Goal: Task Accomplishment & Management: Use online tool/utility

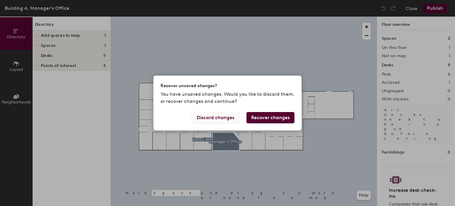
click at [228, 118] on button "Discard changes" at bounding box center [215, 117] width 48 height 11
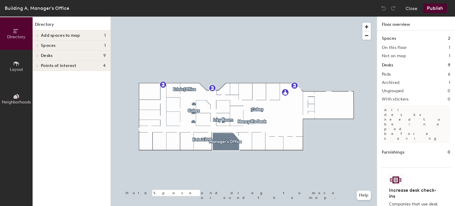
click at [15, 67] on span "Layout" at bounding box center [16, 69] width 13 height 5
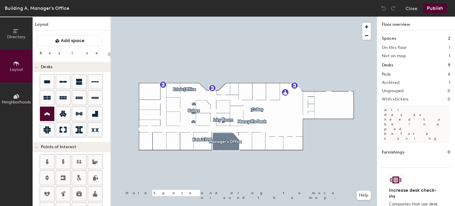
click at [46, 110] on icon at bounding box center [46, 113] width 7 height 7
type input "100"
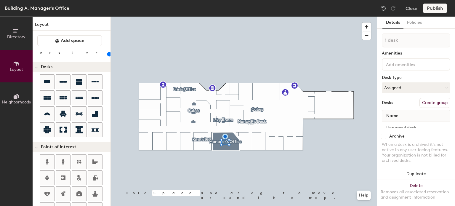
click at [400, 62] on input at bounding box center [410, 63] width 53 height 7
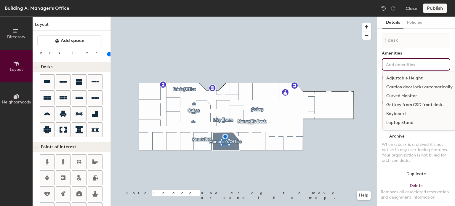
click at [403, 78] on div "Adjustable Height" at bounding box center [419, 78] width 74 height 9
click at [398, 70] on input at bounding box center [410, 72] width 53 height 7
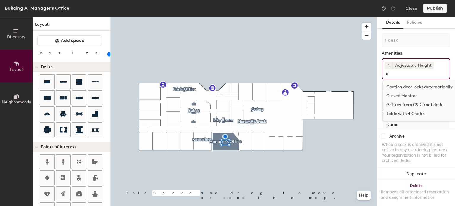
type input "c"
click at [405, 94] on div "Curved Monitor" at bounding box center [419, 95] width 74 height 9
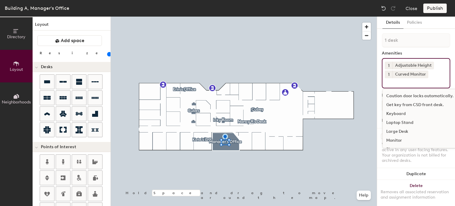
click at [404, 84] on input at bounding box center [410, 81] width 53 height 7
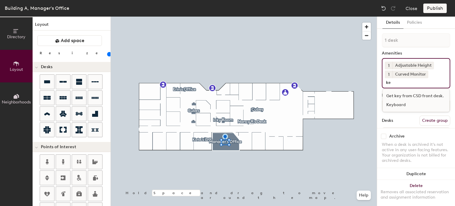
type input "ke"
click at [404, 104] on div "Keyboard" at bounding box center [415, 104] width 67 height 9
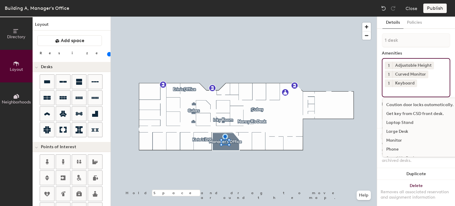
click at [397, 139] on div "Monitor" at bounding box center [419, 140] width 74 height 9
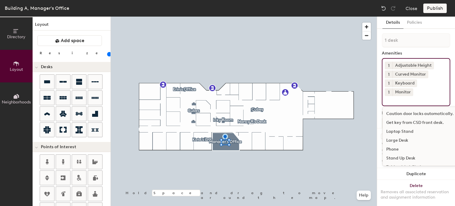
click at [405, 155] on div "Stand Up Desk" at bounding box center [419, 158] width 74 height 9
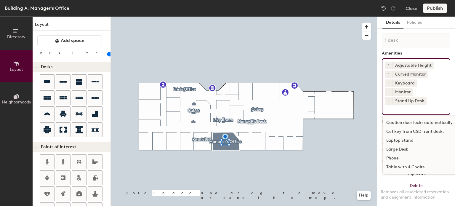
click at [403, 166] on div "Table with 4 Chairs" at bounding box center [419, 166] width 74 height 9
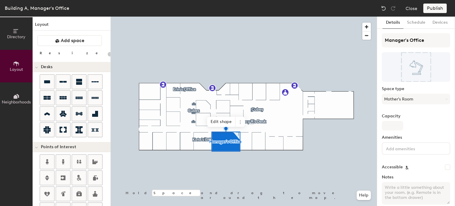
type input "20"
click at [238, 119] on span at bounding box center [239, 122] width 9 height 10
click at [245, 157] on span "Delete" at bounding box center [261, 156] width 53 height 10
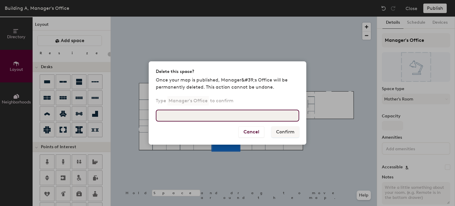
click at [199, 110] on input at bounding box center [227, 115] width 143 height 12
type input "Manager's office"
click at [246, 118] on input "Manager's office" at bounding box center [227, 115] width 143 height 12
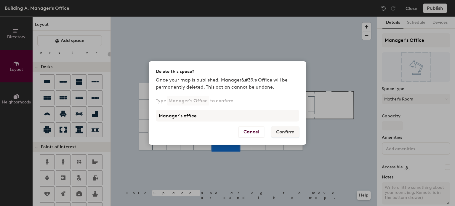
click at [300, 28] on div "Delete this space? Once your map is published, Manager&#39;s Office will be per…" at bounding box center [227, 103] width 455 height 206
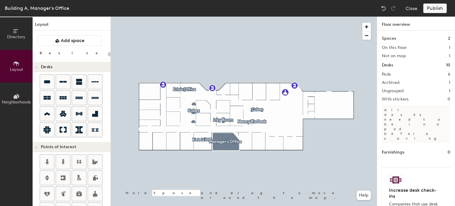
type input "20"
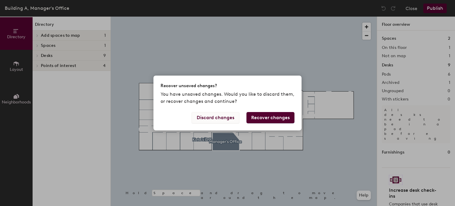
click at [235, 113] on button "Discard changes" at bounding box center [215, 117] width 48 height 11
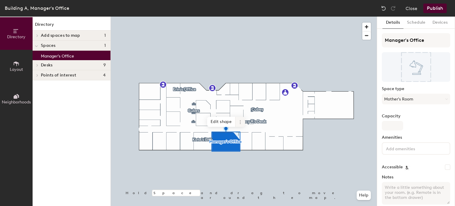
click at [239, 123] on icon at bounding box center [240, 122] width 5 height 5
click at [242, 156] on span "Delete" at bounding box center [261, 156] width 53 height 10
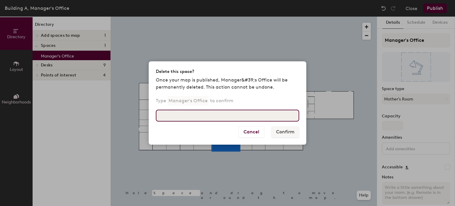
click at [233, 118] on input at bounding box center [227, 115] width 143 height 12
type input "Manager's Office"
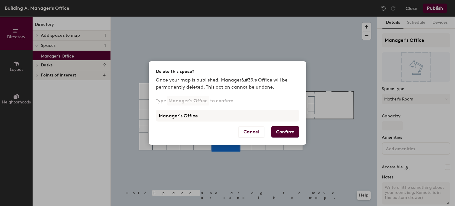
click at [286, 132] on button "Confirm" at bounding box center [285, 131] width 28 height 11
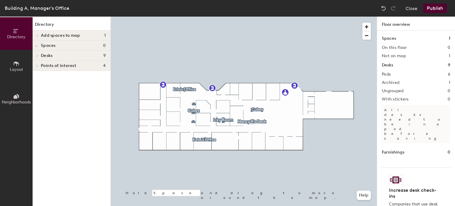
click at [431, 9] on button "Publish" at bounding box center [434, 8] width 23 height 9
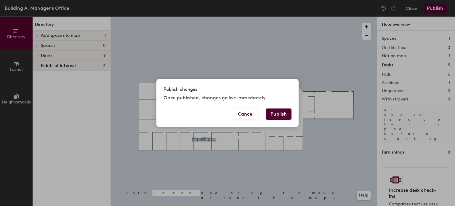
click at [280, 111] on button "Publish" at bounding box center [278, 113] width 26 height 11
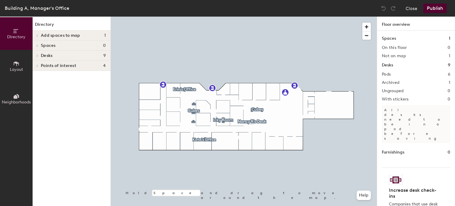
click at [18, 65] on icon at bounding box center [16, 63] width 7 height 7
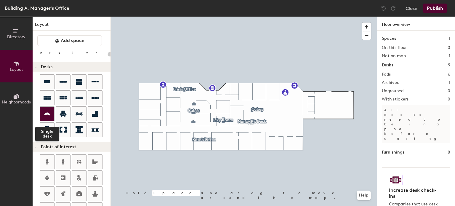
click at [46, 112] on icon at bounding box center [47, 113] width 6 height 3
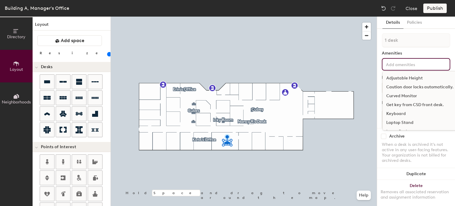
click at [400, 66] on input at bounding box center [410, 63] width 53 height 7
click at [399, 110] on div "Keyboard" at bounding box center [419, 113] width 74 height 9
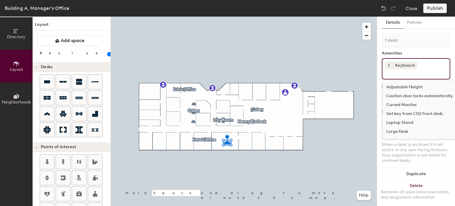
click at [405, 75] on input at bounding box center [410, 72] width 53 height 7
click at [402, 103] on div "Curved Monitor" at bounding box center [419, 104] width 74 height 9
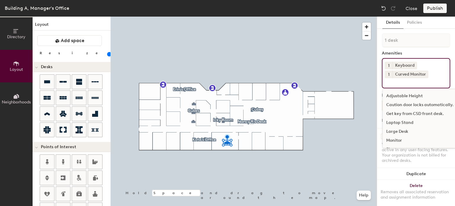
click at [431, 81] on input at bounding box center [410, 81] width 53 height 7
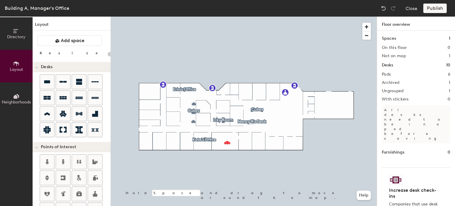
click at [410, 55] on div "Not on map 1" at bounding box center [415, 56] width 68 height 5
click at [399, 54] on h2 "Not on map" at bounding box center [393, 56] width 24 height 5
type input "100"
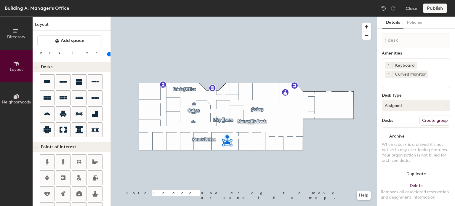
click at [436, 104] on button "Assigned" at bounding box center [415, 105] width 68 height 11
click at [406, 122] on div "Assigned" at bounding box center [411, 123] width 59 height 9
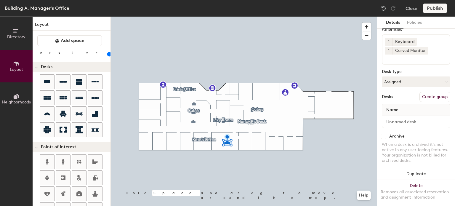
scroll to position [36, 0]
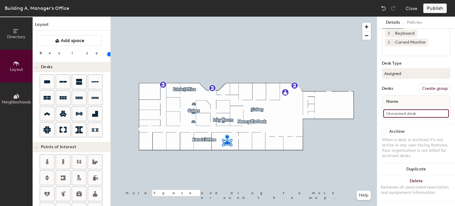
click at [392, 109] on input at bounding box center [415, 113] width 65 height 8
type input "Manager's Office"
click at [425, 83] on button "Create group" at bounding box center [434, 88] width 31 height 10
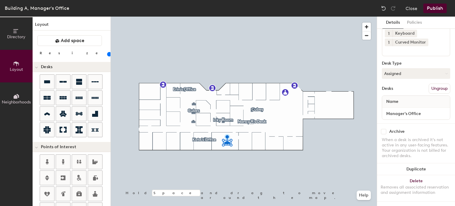
scroll to position [0, 0]
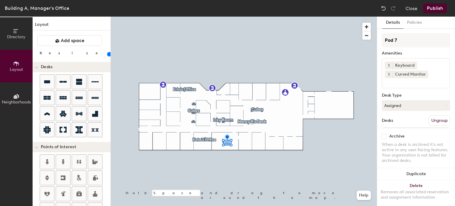
click at [376, 46] on div "Directory Layout Neighborhoods Layout Add space Resize Desks Points of Interest…" at bounding box center [227, 111] width 455 height 189
type input "Manager's Office"
click at [398, 79] on input at bounding box center [410, 81] width 53 height 7
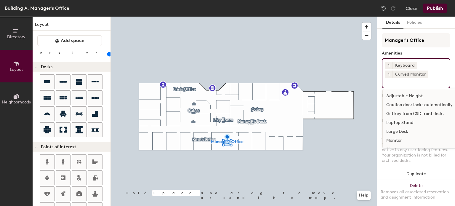
click at [398, 79] on input at bounding box center [410, 81] width 53 height 7
click at [399, 131] on div "Large Desk" at bounding box center [419, 131] width 74 height 9
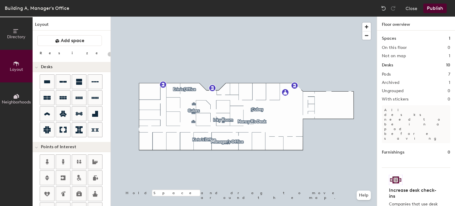
click at [438, 8] on button "Publish" at bounding box center [434, 8] width 23 height 9
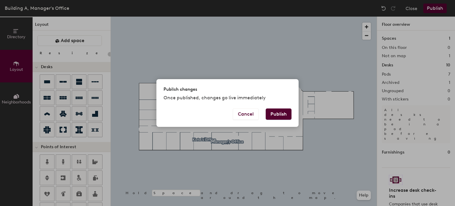
click at [277, 114] on button "Publish" at bounding box center [278, 113] width 26 height 11
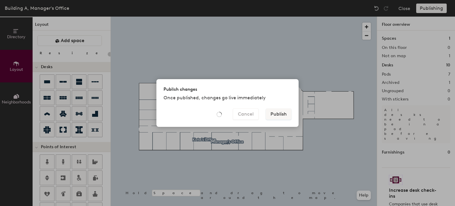
type input "20"
